Goal: Navigation & Orientation: Find specific page/section

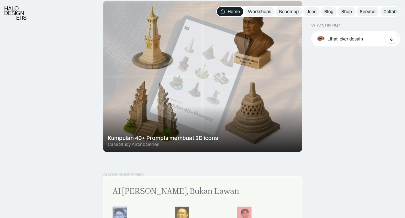
scroll to position [349, 0]
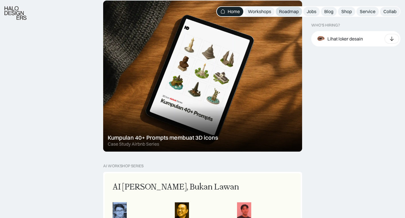
click at [287, 12] on div "Roadmap" at bounding box center [289, 12] width 20 height 6
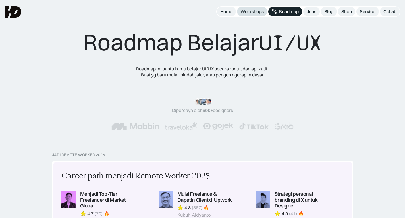
click at [246, 11] on div "Workshops" at bounding box center [252, 12] width 23 height 6
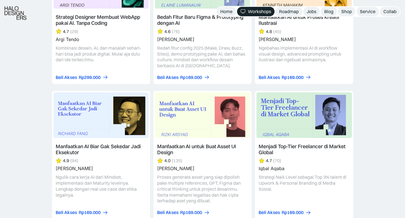
scroll to position [723, 0]
